Goal: Information Seeking & Learning: Learn about a topic

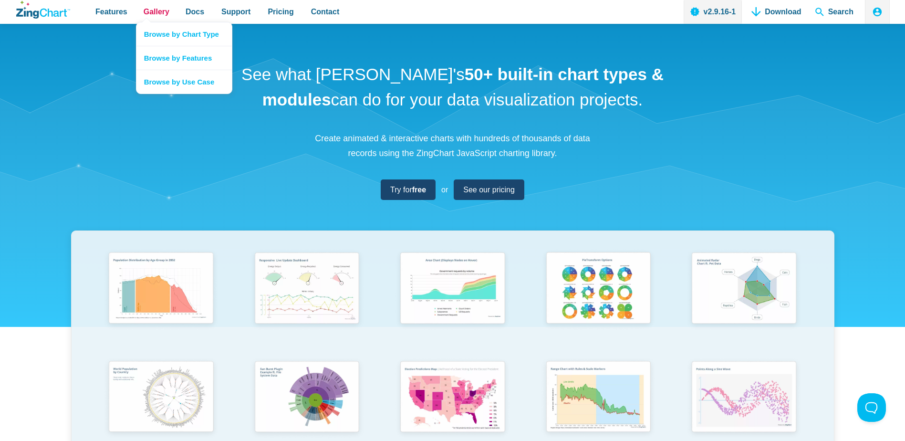
click at [144, 12] on span "Gallery" at bounding box center [157, 11] width 26 height 13
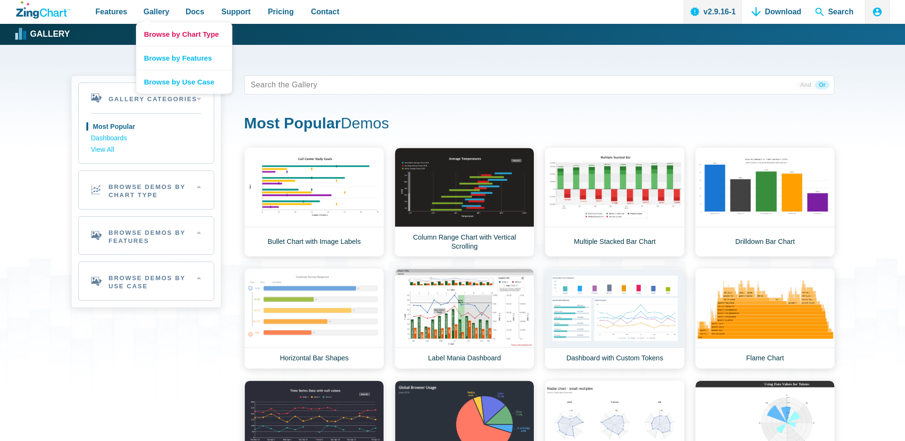
click at [165, 31] on link "Browse by Chart Type" at bounding box center [183, 33] width 95 height 23
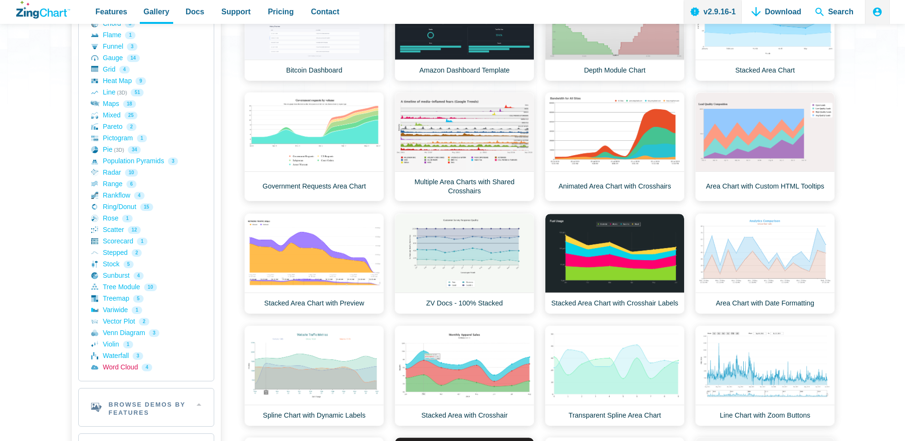
scroll to position [286, 0]
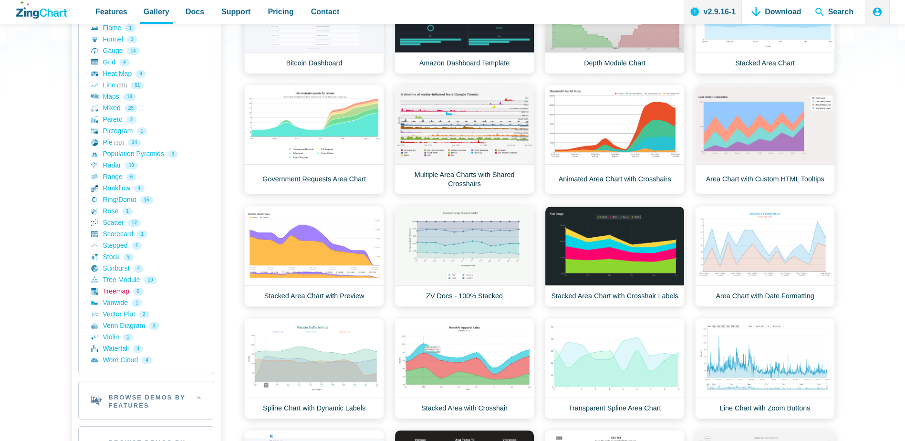
drag, startPoint x: 120, startPoint y: 293, endPoint x: 131, endPoint y: 289, distance: 12.0
click at [120, 292] on link "Treemap 5" at bounding box center [146, 291] width 110 height 11
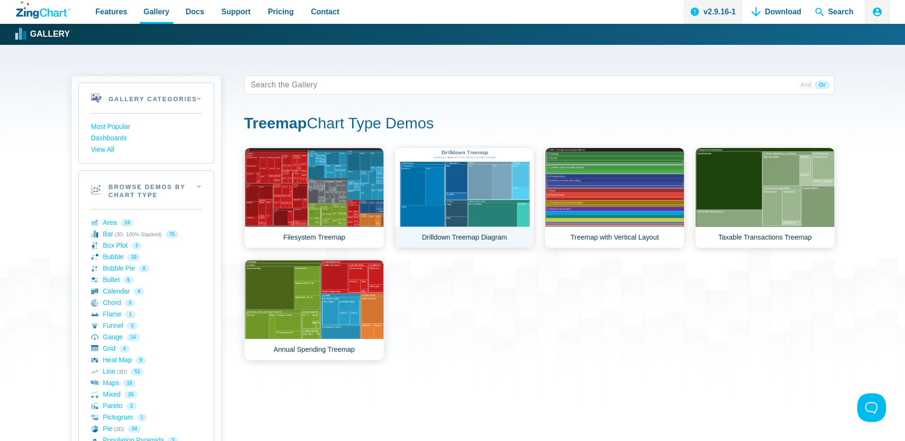
click at [450, 204] on link "Drilldown Treemap Diagram" at bounding box center [464, 197] width 140 height 101
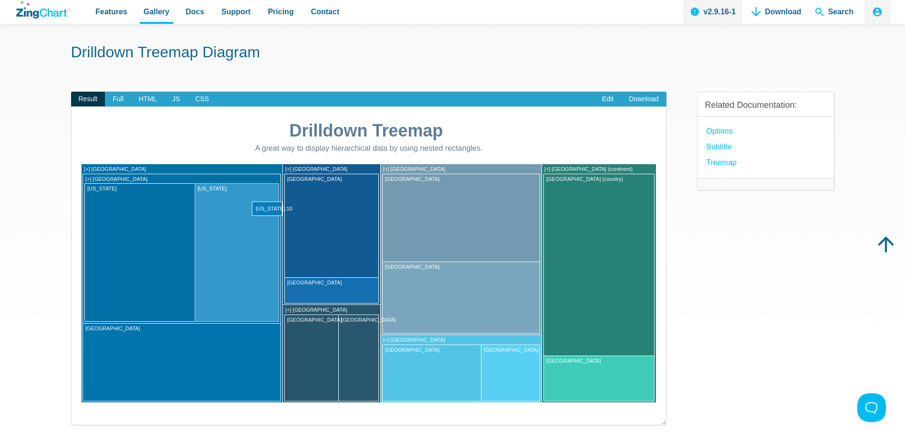
scroll to position [48, 0]
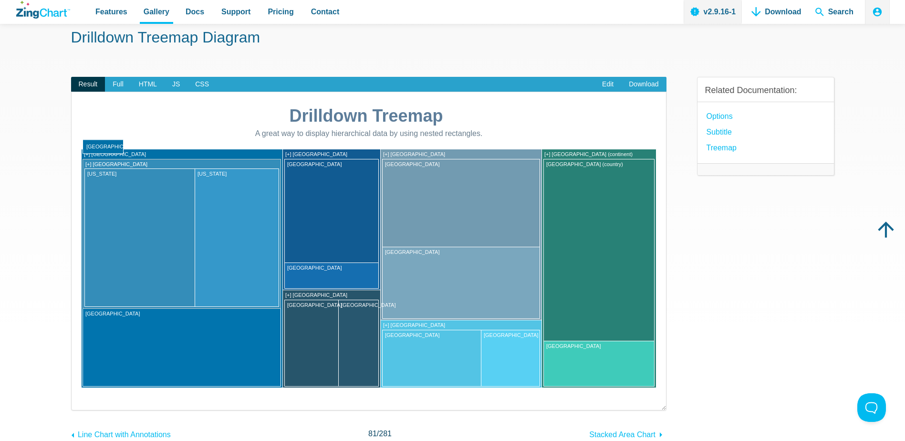
click at [81, 388] on area "United States" at bounding box center [81, 388] width 0 height 0
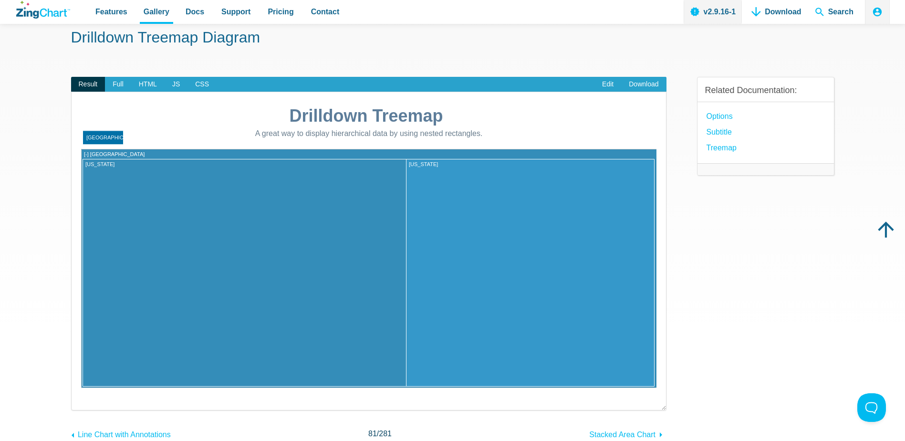
click at [81, 388] on area "United States" at bounding box center [81, 388] width 0 height 0
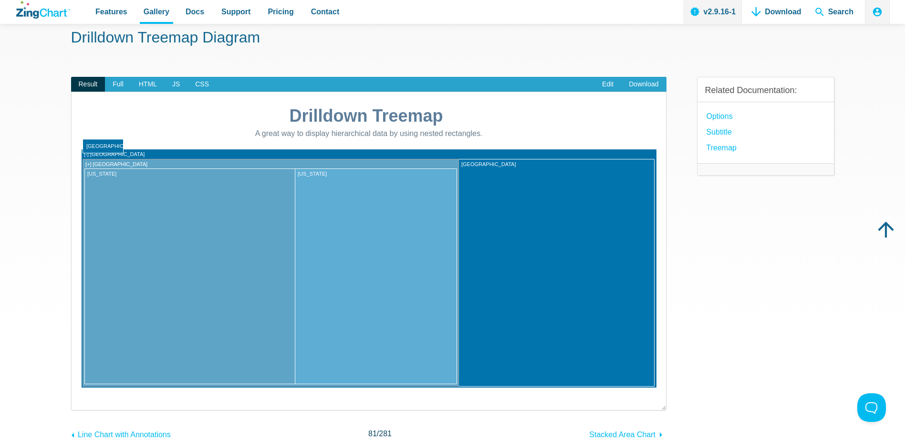
click at [81, 388] on area "United States" at bounding box center [81, 388] width 0 height 0
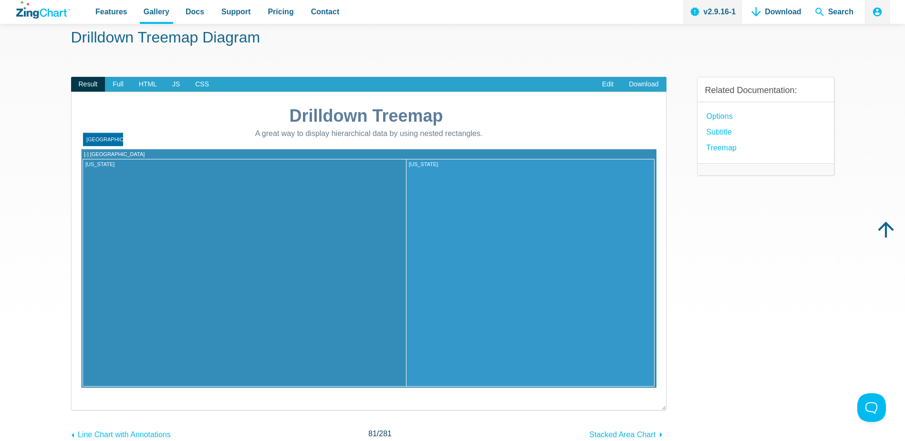
click at [81, 388] on area "United States" at bounding box center [81, 388] width 0 height 0
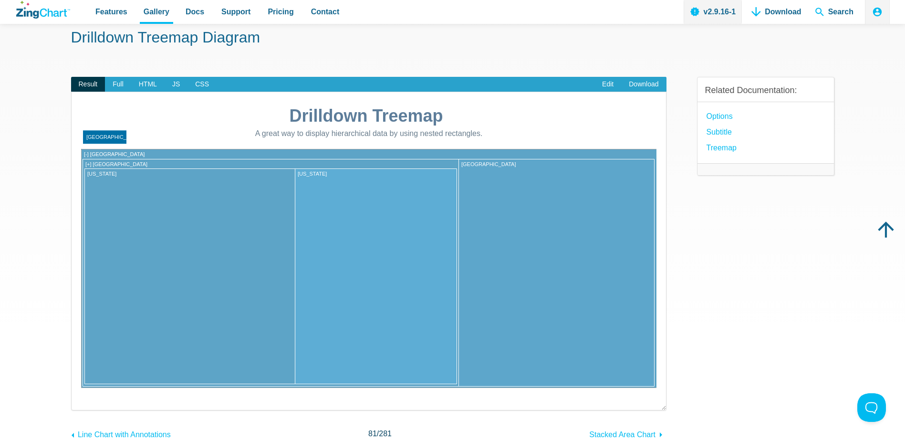
click at [81, 388] on area "North America" at bounding box center [81, 388] width 0 height 0
